Goal: Task Accomplishment & Management: Use online tool/utility

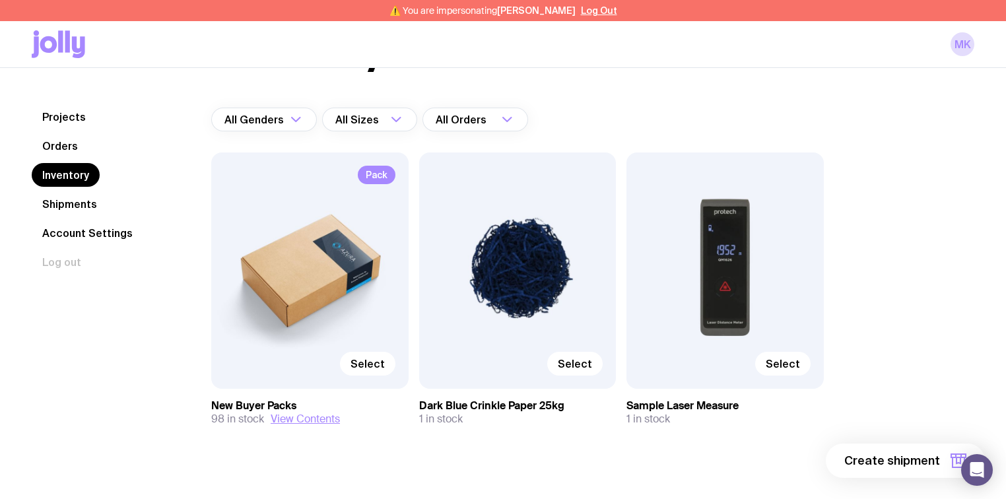
scroll to position [93, 0]
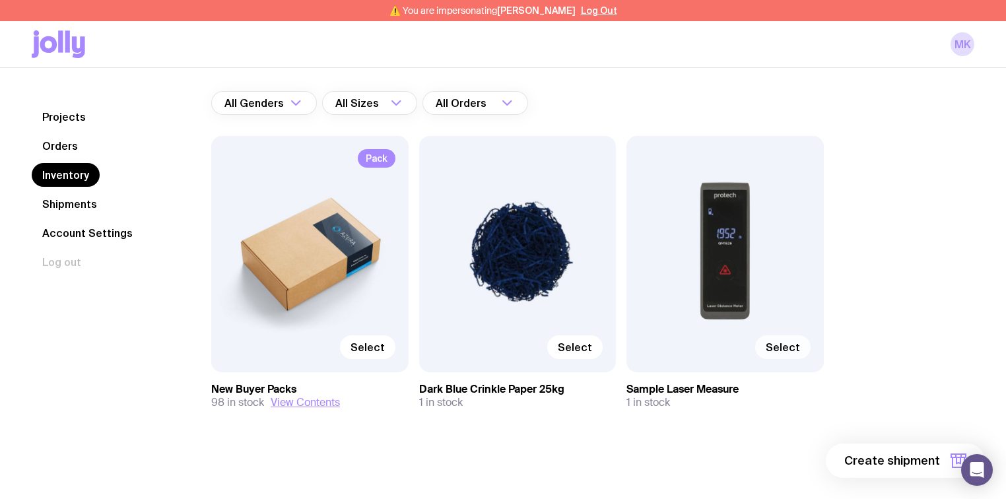
click at [782, 345] on span "Select" at bounding box center [783, 347] width 34 height 13
click at [0, 0] on input "Select" at bounding box center [0, 0] width 0 height 0
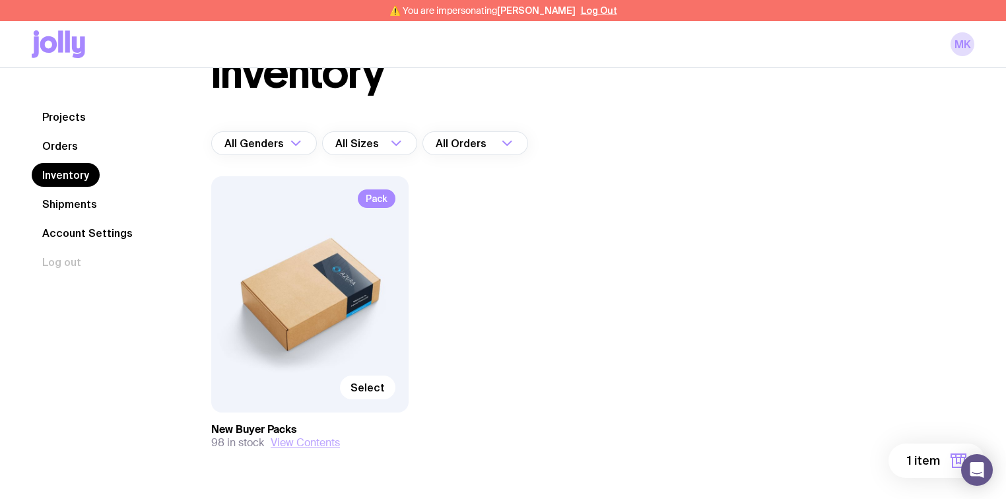
click at [312, 441] on button "View Contents" at bounding box center [305, 442] width 69 height 13
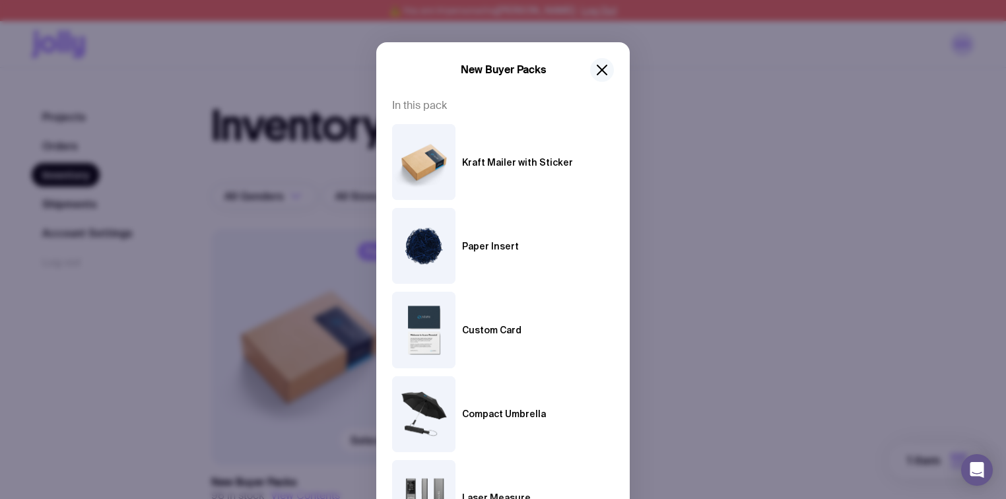
click at [596, 69] on icon "button" at bounding box center [602, 70] width 16 height 16
